Goal: Transaction & Acquisition: Purchase product/service

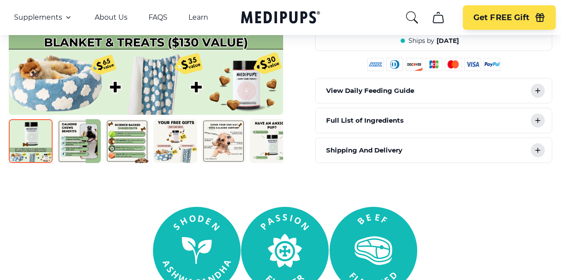
scroll to position [450, 0]
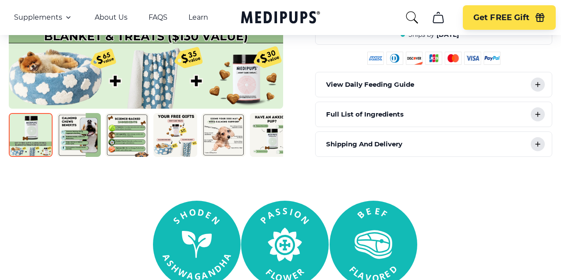
click at [230, 117] on img at bounding box center [224, 135] width 44 height 44
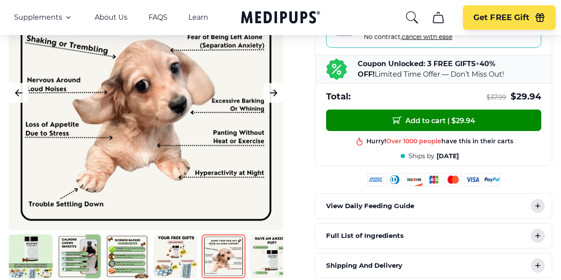
scroll to position [333, 0]
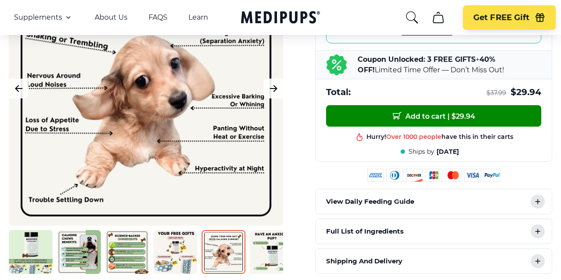
click at [539, 200] on icon at bounding box center [538, 202] width 4 height 4
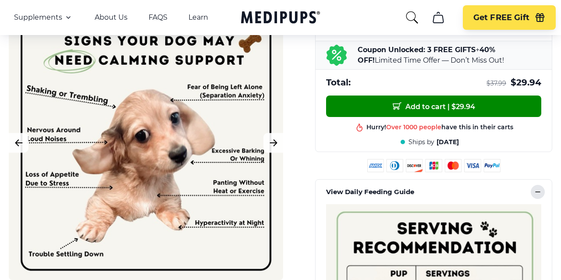
scroll to position [468, 0]
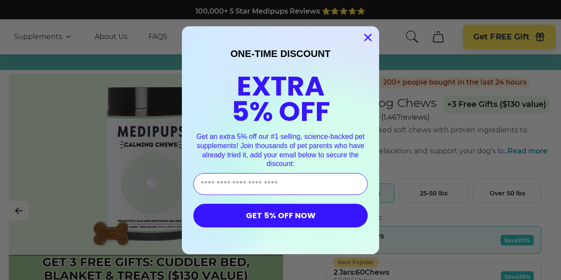
click at [369, 37] on icon "Close dialog" at bounding box center [368, 37] width 6 height 6
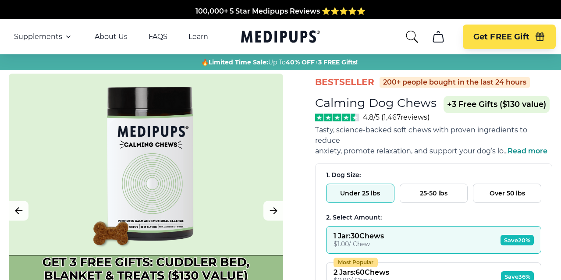
click at [371, 185] on button "Under 25 lbs" at bounding box center [360, 193] width 68 height 19
click at [364, 184] on button "Under 25 lbs" at bounding box center [360, 193] width 68 height 19
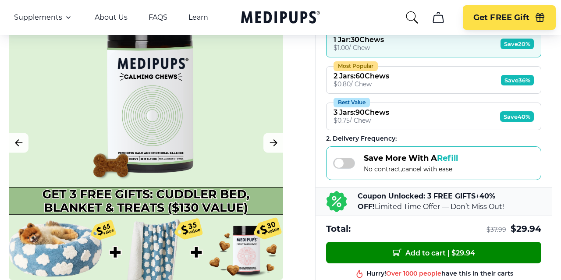
scroll to position [160, 0]
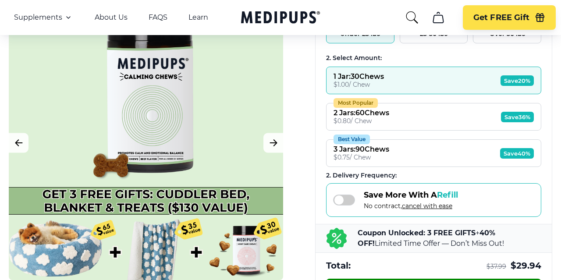
click at [367, 109] on div "2 Jars : 60 Chews" at bounding box center [362, 113] width 56 height 8
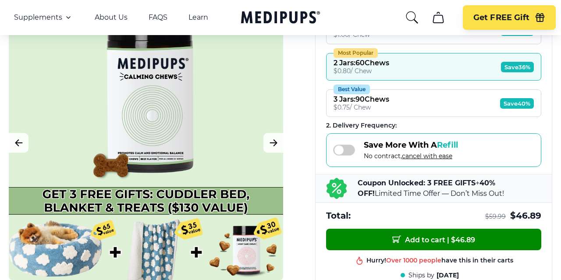
scroll to position [77, 0]
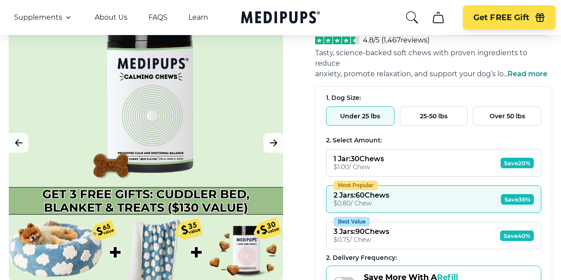
click at [384, 163] on div "$ 1.00 / Chew" at bounding box center [359, 167] width 50 height 8
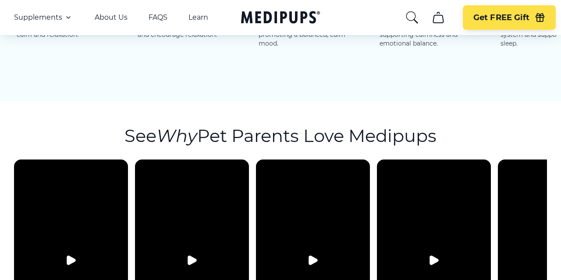
scroll to position [1730, 0]
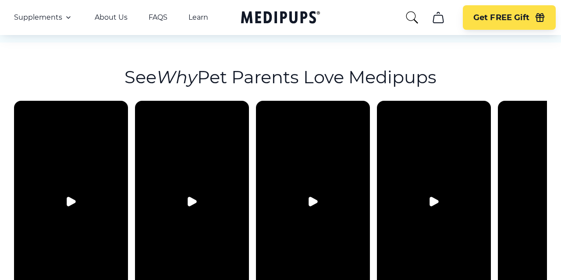
drag, startPoint x: 516, startPoint y: 198, endPoint x: 433, endPoint y: 190, distance: 83.3
click at [405, 190] on div at bounding box center [280, 204] width 533 height 207
click at [537, 149] on video at bounding box center [555, 202] width 114 height 202
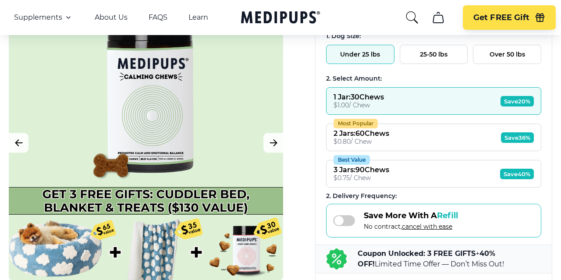
scroll to position [0, 0]
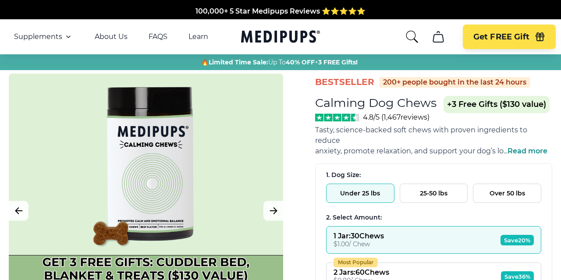
click at [521, 147] on span "Read more" at bounding box center [528, 151] width 40 height 8
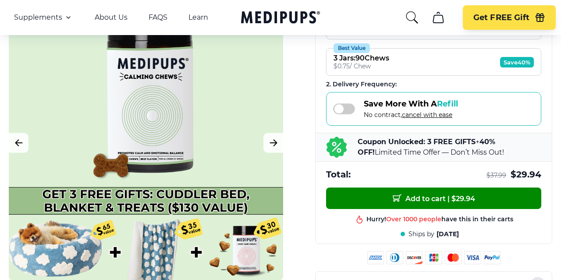
scroll to position [318, 0]
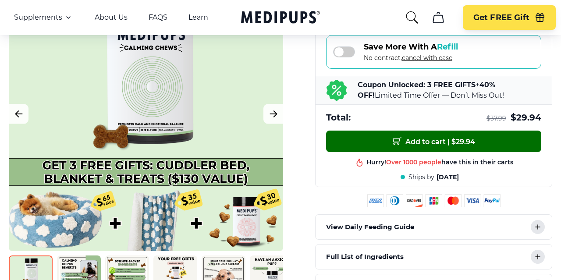
click at [438, 139] on span "Add to cart | $ 29.94" at bounding box center [434, 141] width 82 height 9
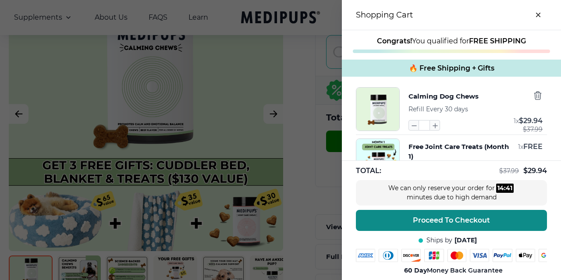
drag, startPoint x: 478, startPoint y: 221, endPoint x: 482, endPoint y: 218, distance: 5.0
click at [478, 221] on span "Proceed To Checkout" at bounding box center [451, 220] width 77 height 9
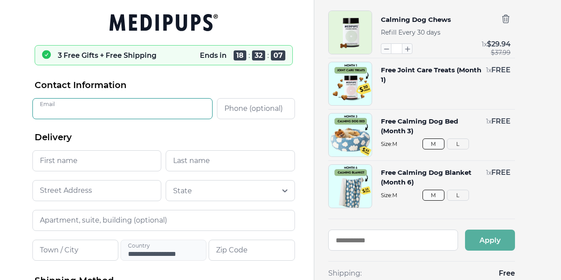
click at [59, 106] on input "Email" at bounding box center [122, 108] width 180 height 21
type input "**********"
type input "******"
type input "********"
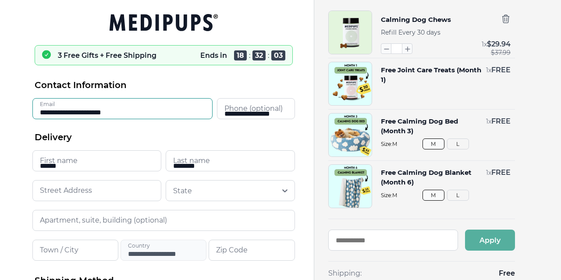
type input "**********"
type input "*******"
type input "*****"
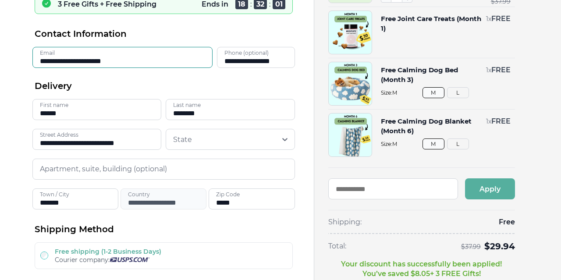
scroll to position [54, 0]
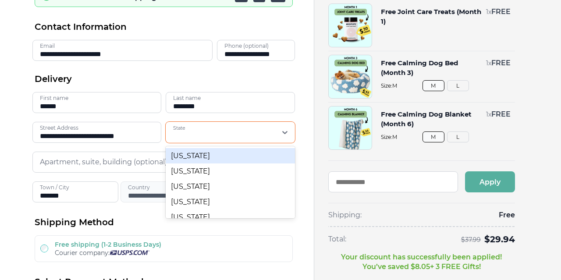
click at [286, 137] on div at bounding box center [286, 133] width 18 height 16
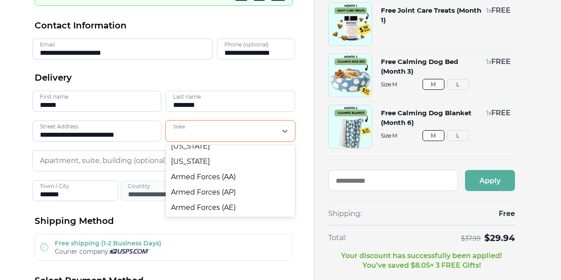
scroll to position [841, 0]
click at [212, 123] on div "[US_STATE]" at bounding box center [230, 115] width 129 height 15
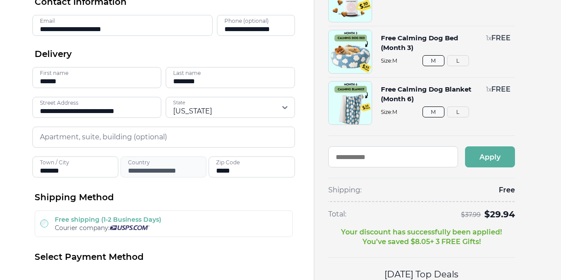
scroll to position [70, 0]
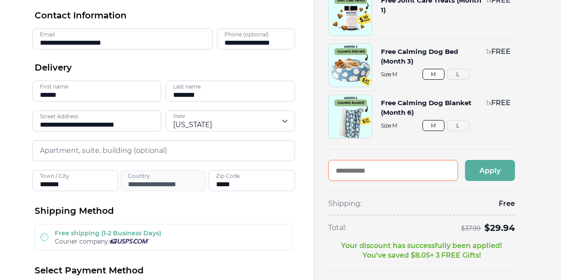
click at [362, 169] on input "text" at bounding box center [394, 170] width 130 height 21
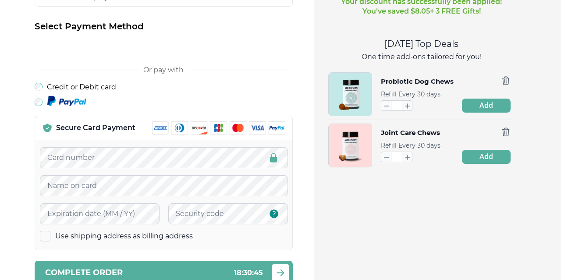
scroll to position [481, 0]
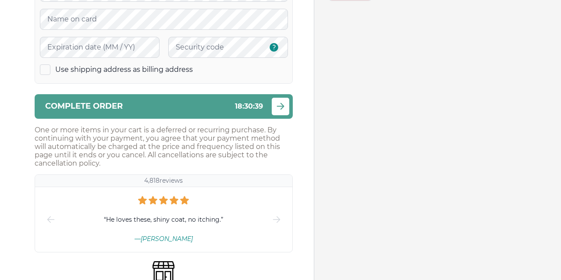
click at [284, 112] on icon "submit" at bounding box center [280, 106] width 11 height 11
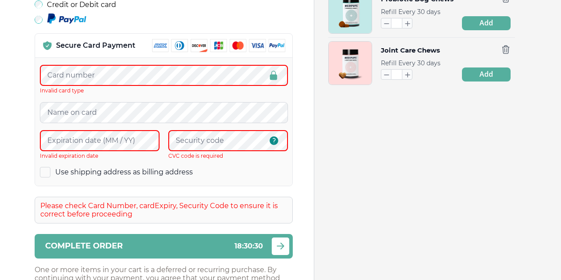
scroll to position [318, 0]
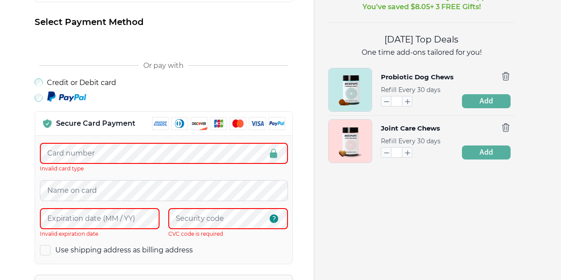
click at [197, 129] on img at bounding box center [218, 123] width 133 height 13
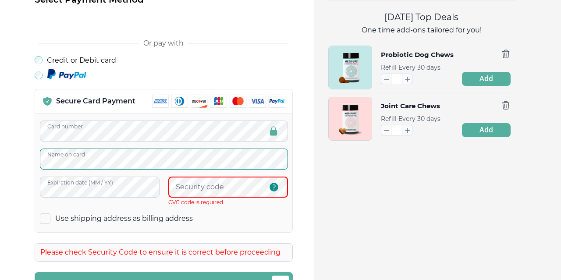
scroll to position [342, 0]
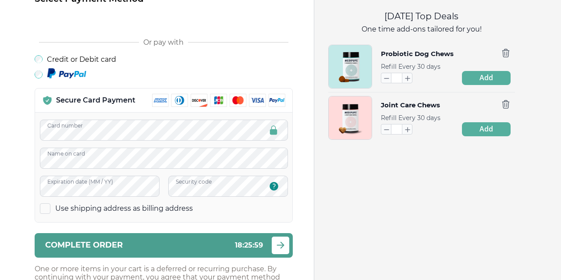
click at [277, 247] on icon "submit" at bounding box center [280, 245] width 11 height 11
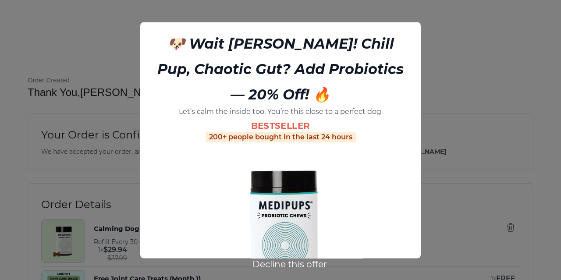
click at [313, 266] on button "Decline this offer" at bounding box center [290, 264] width 80 height 11
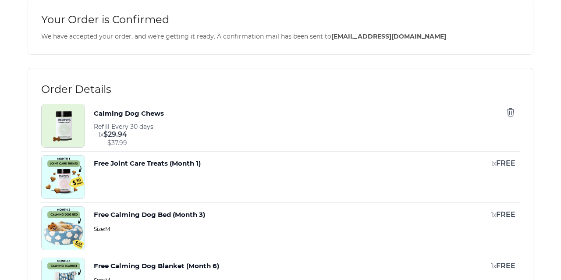
scroll to position [113, 0]
